Goal: Obtain resource: Obtain resource

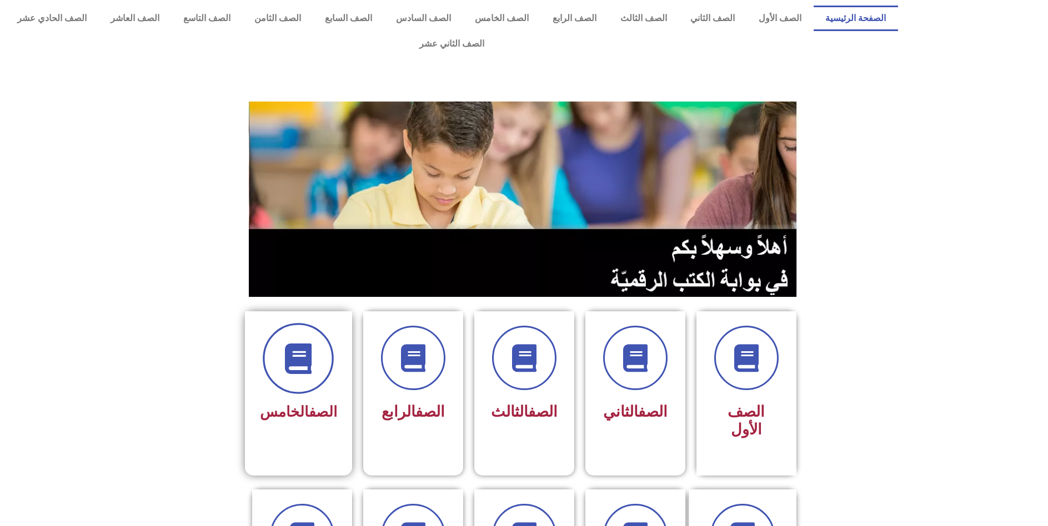
click at [310, 355] on span at bounding box center [298, 358] width 71 height 71
click at [307, 349] on span at bounding box center [298, 358] width 71 height 71
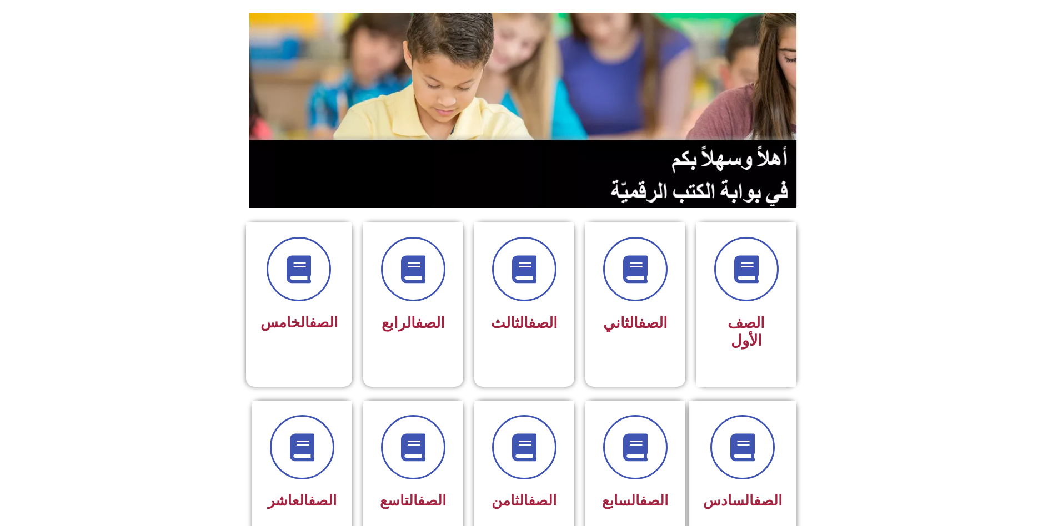
scroll to position [133, 0]
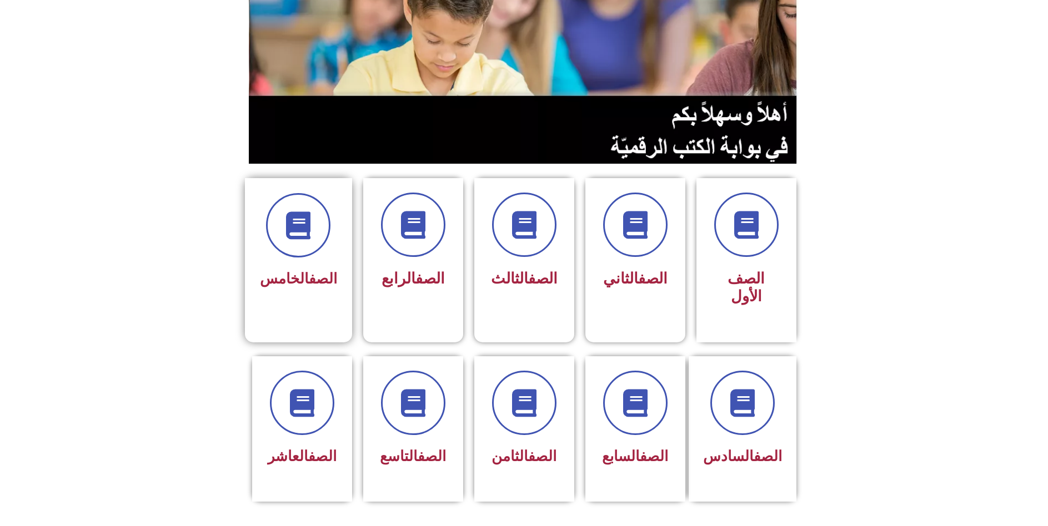
click at [309, 270] on link "الصف" at bounding box center [323, 278] width 28 height 17
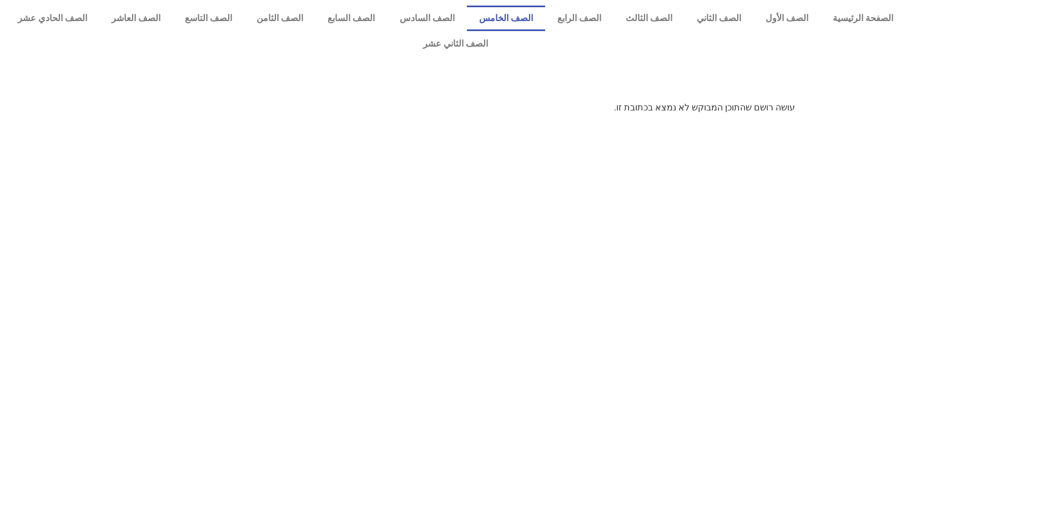
click at [545, 16] on link "الصف الخامس" at bounding box center [506, 19] width 78 height 26
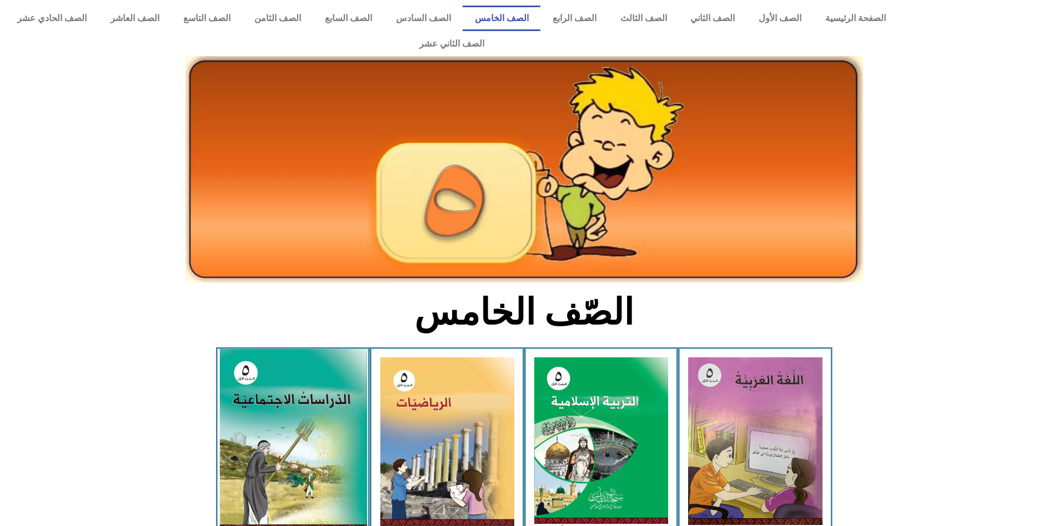
click at [320, 434] on img at bounding box center [293, 440] width 148 height 182
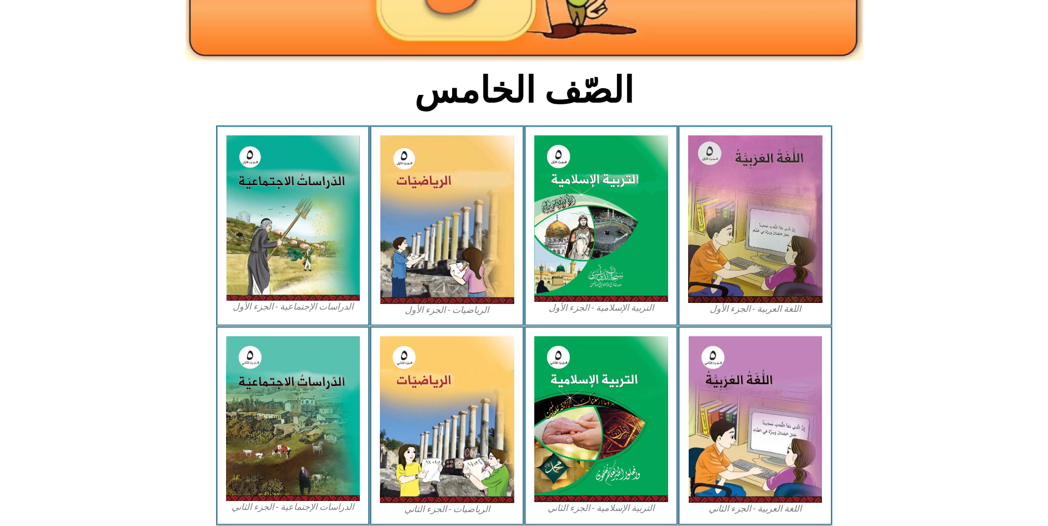
scroll to position [229, 0]
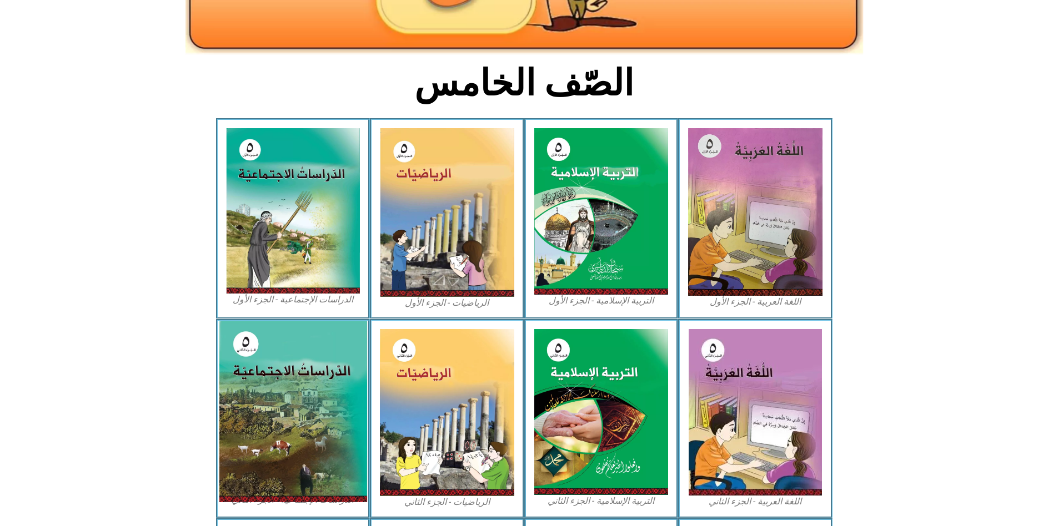
click at [289, 376] on img at bounding box center [293, 412] width 148 height 182
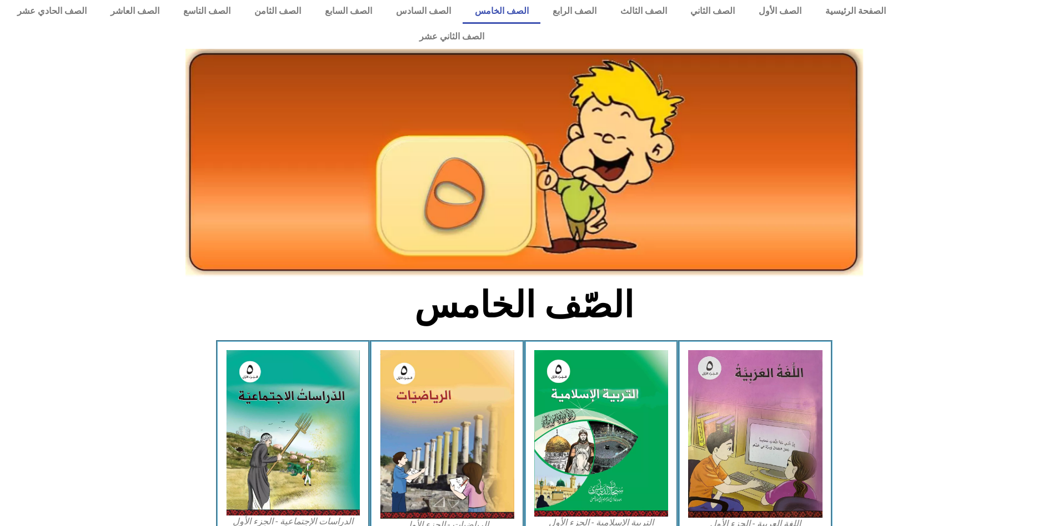
scroll to position [0, 0]
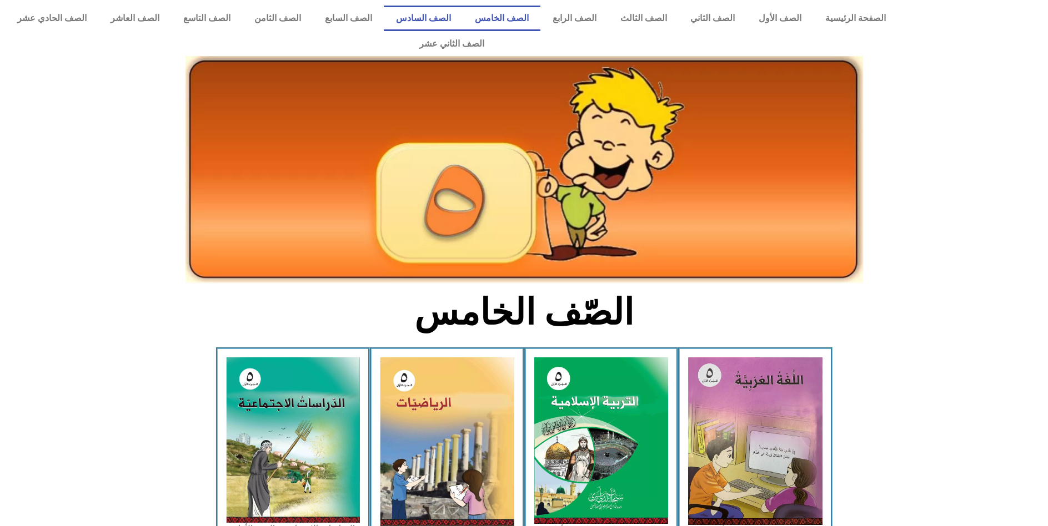
click at [463, 16] on link "الصف السادس" at bounding box center [423, 19] width 79 height 26
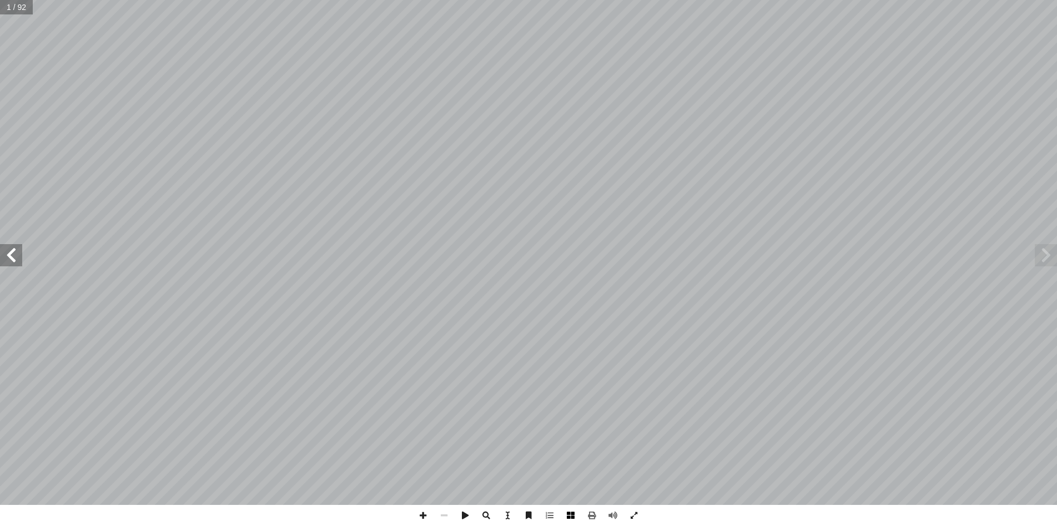
click at [570, 518] on span at bounding box center [570, 515] width 21 height 21
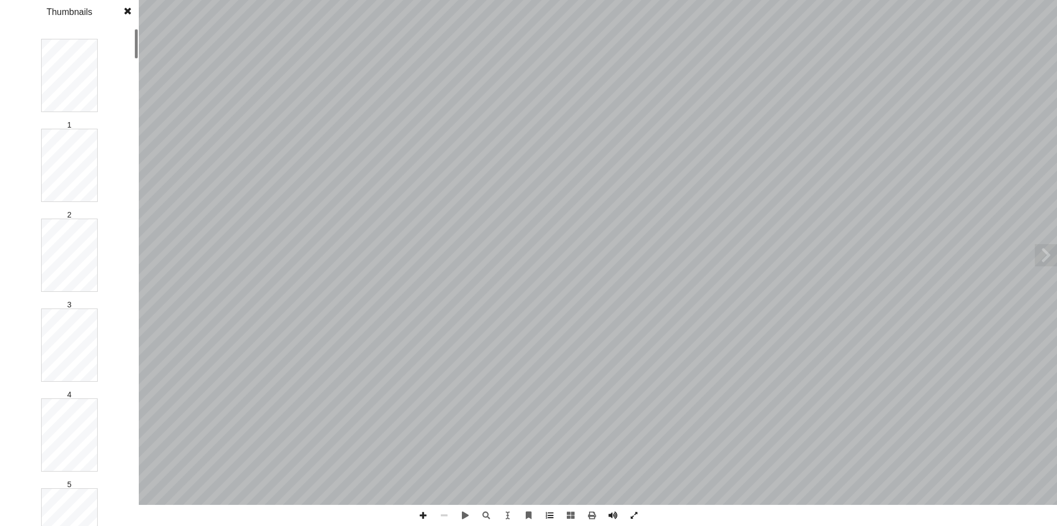
click at [134, 500] on div at bounding box center [136, 277] width 4 height 496
click at [135, 491] on div at bounding box center [136, 277] width 4 height 496
click at [137, 64] on div at bounding box center [136, 277] width 4 height 496
click at [135, 23] on div "Thumbnails" at bounding box center [69, 12] width 139 height 24
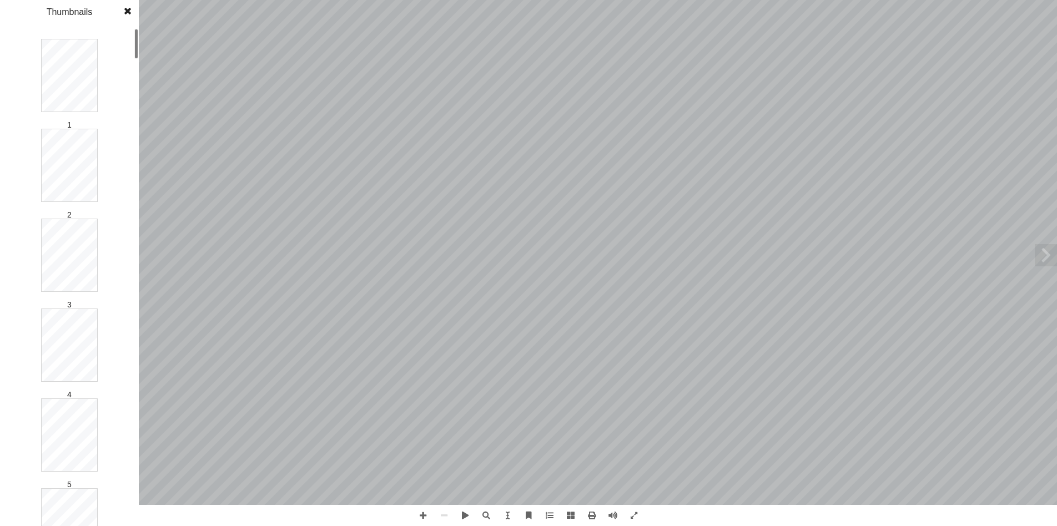
click at [137, 498] on div at bounding box center [136, 277] width 4 height 496
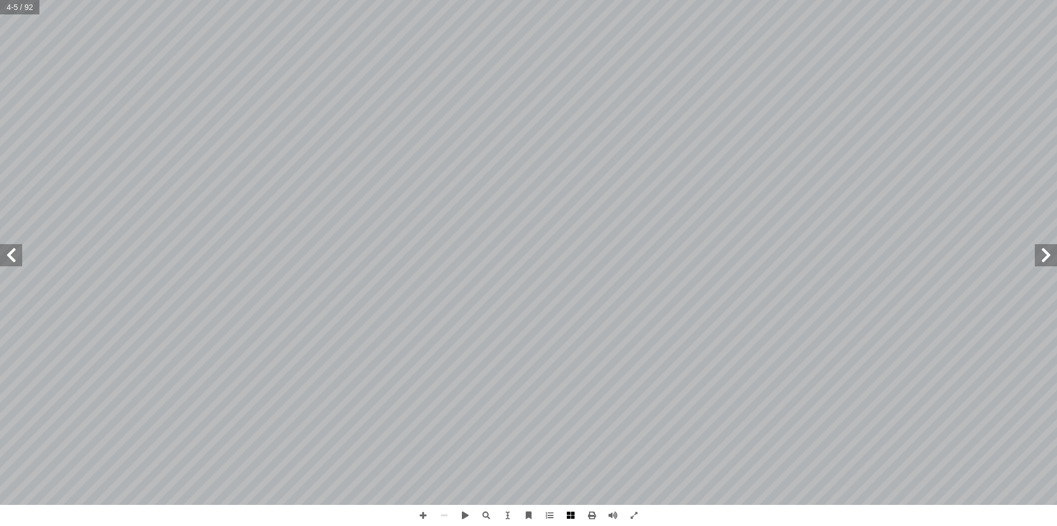
click at [570, 516] on span at bounding box center [570, 515] width 21 height 21
click at [565, 514] on span at bounding box center [570, 515] width 21 height 21
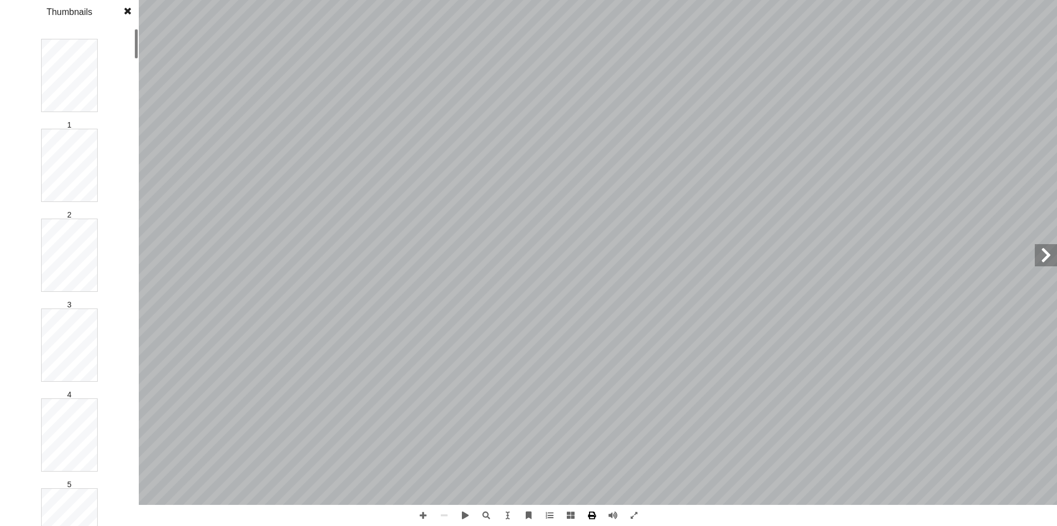
click at [592, 518] on span at bounding box center [591, 515] width 21 height 21
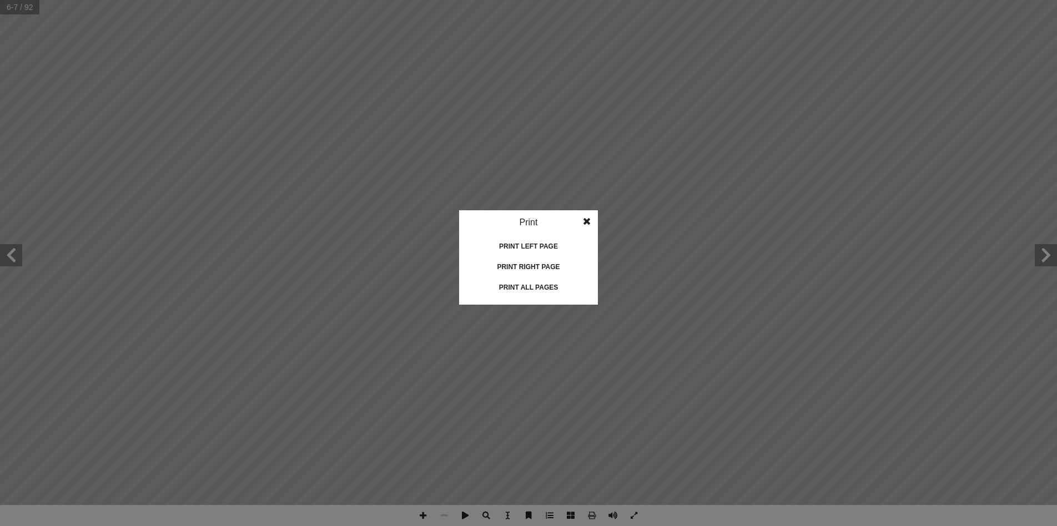
click at [546, 287] on div "Print all pages" at bounding box center [528, 288] width 111 height 18
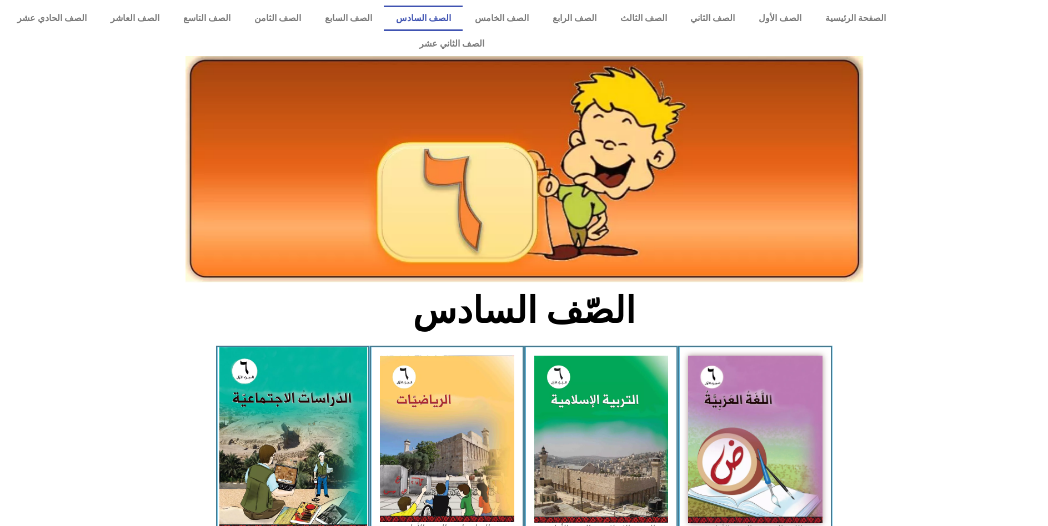
click at [318, 395] on img at bounding box center [293, 440] width 148 height 184
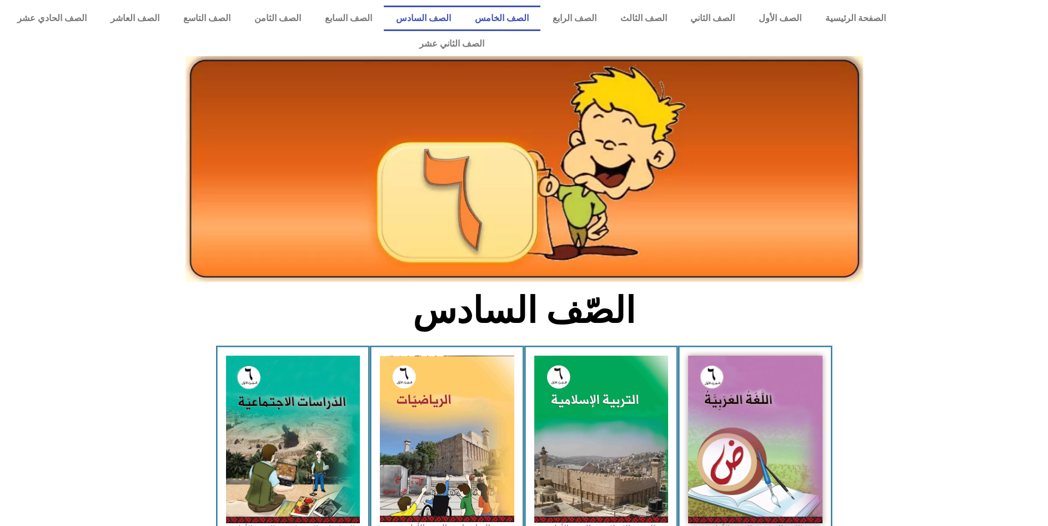
click at [536, 25] on link "الصف الخامس" at bounding box center [502, 19] width 78 height 26
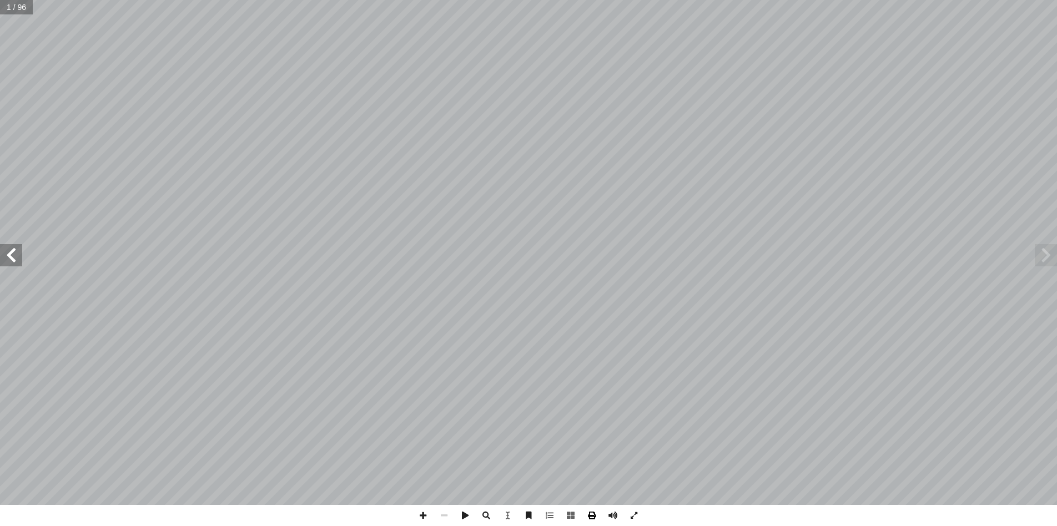
click at [590, 519] on span at bounding box center [591, 515] width 21 height 21
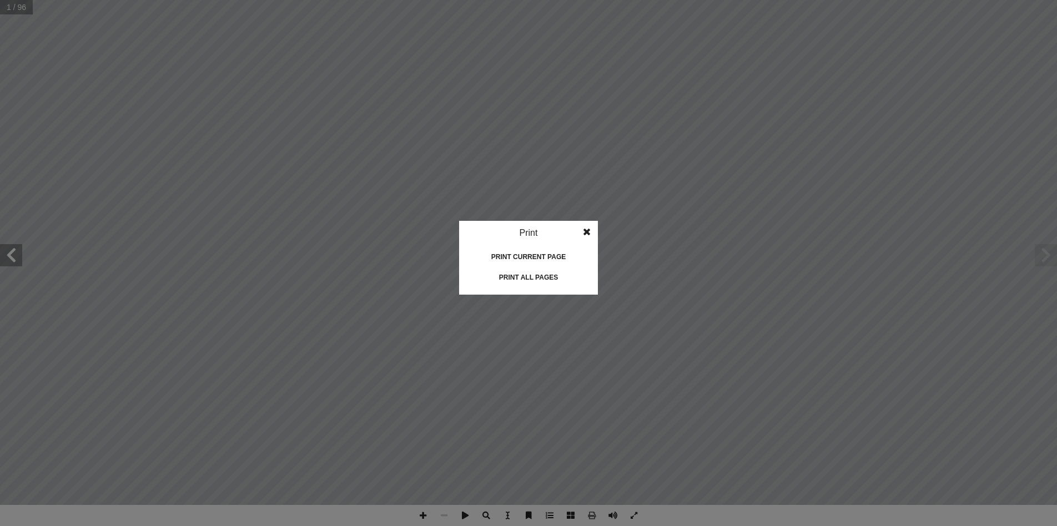
click at [548, 276] on div "Print all pages" at bounding box center [528, 278] width 111 height 18
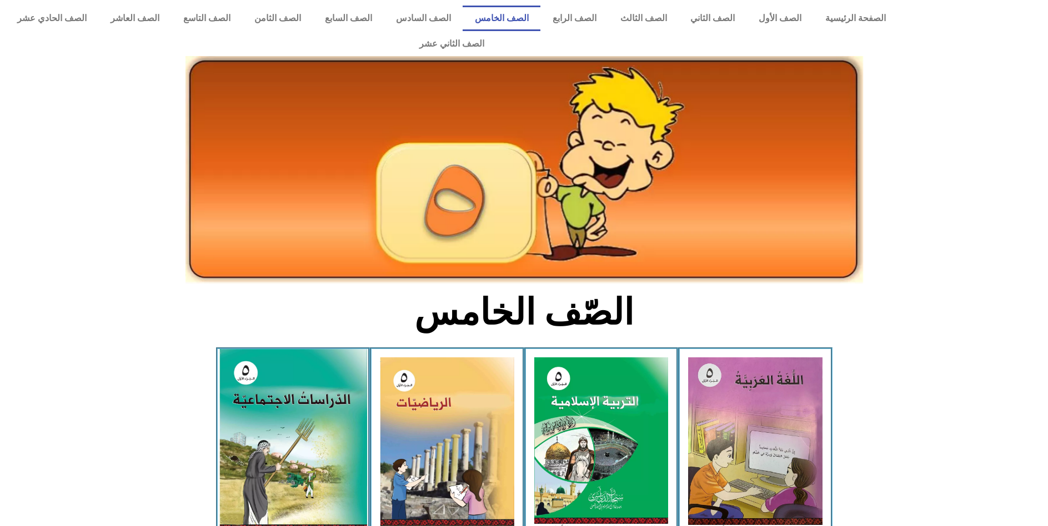
click at [319, 429] on img at bounding box center [293, 440] width 148 height 182
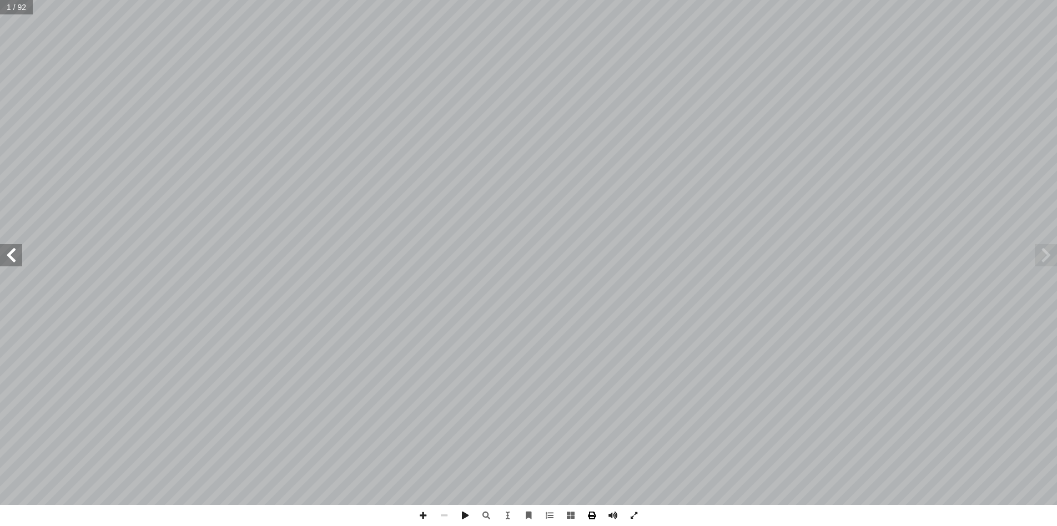
click at [589, 518] on span at bounding box center [591, 515] width 21 height 21
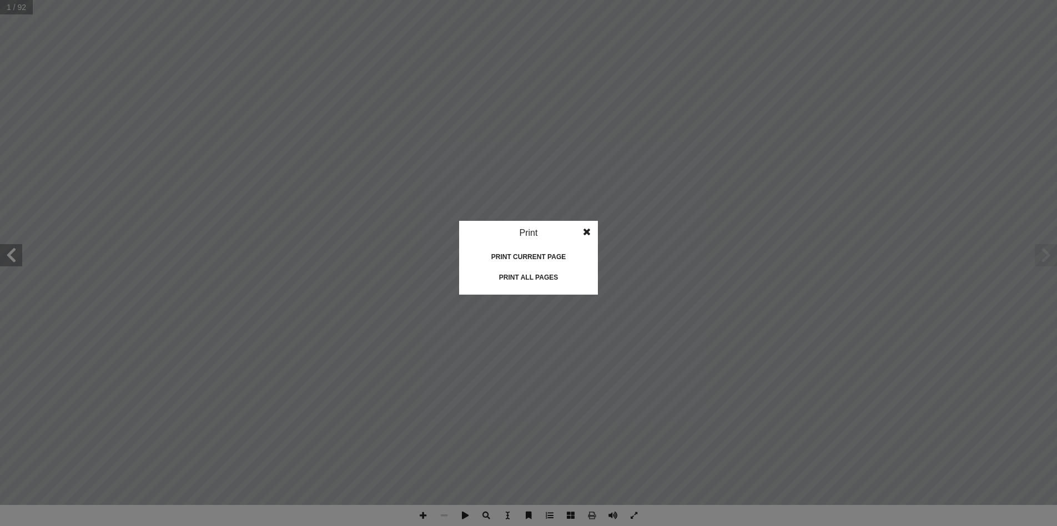
click at [524, 277] on div "Print all pages" at bounding box center [528, 278] width 111 height 18
